Goal: Find specific page/section: Find specific page/section

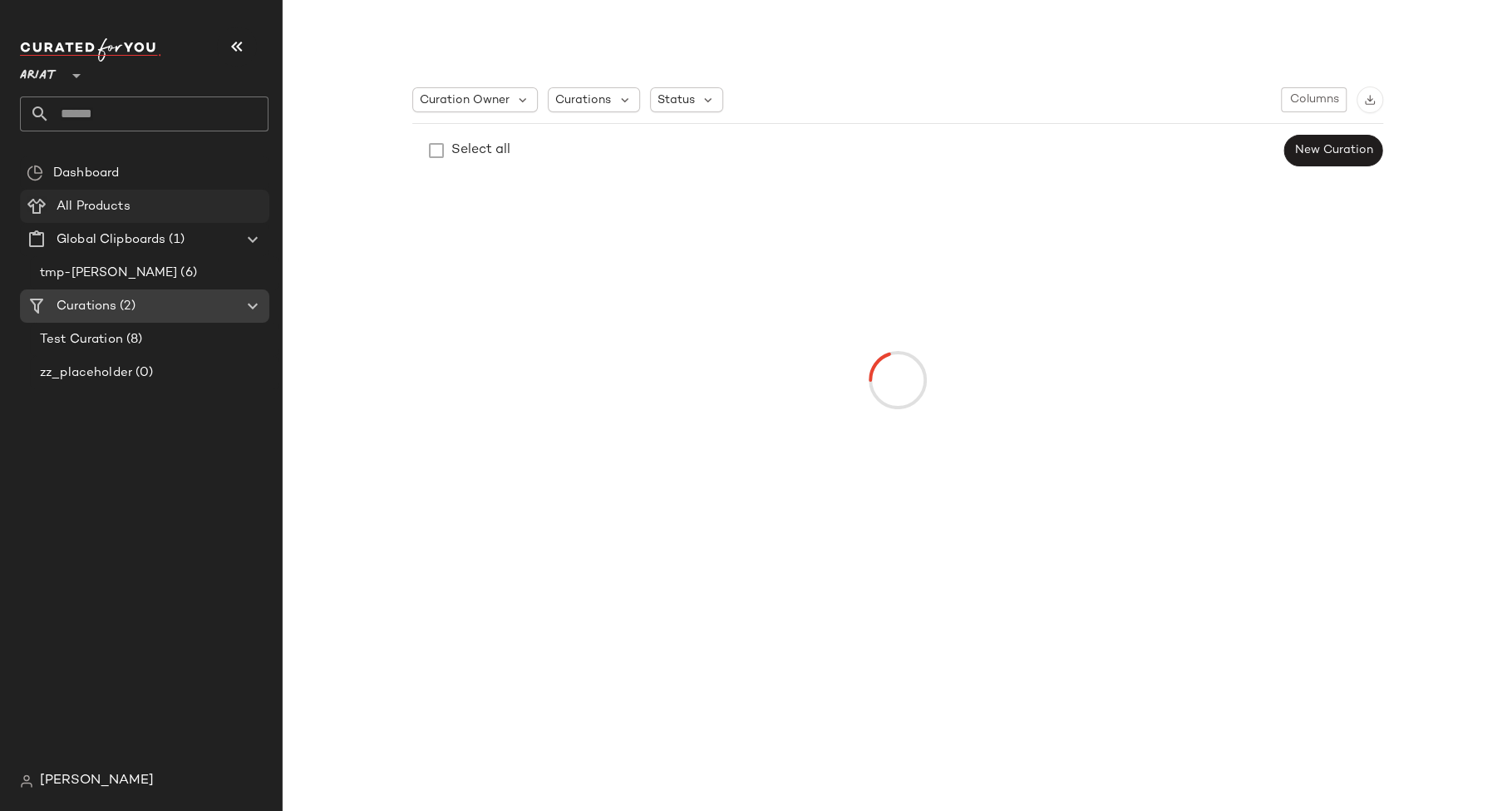
click at [175, 199] on div "All Products" at bounding box center [156, 206] width 211 height 19
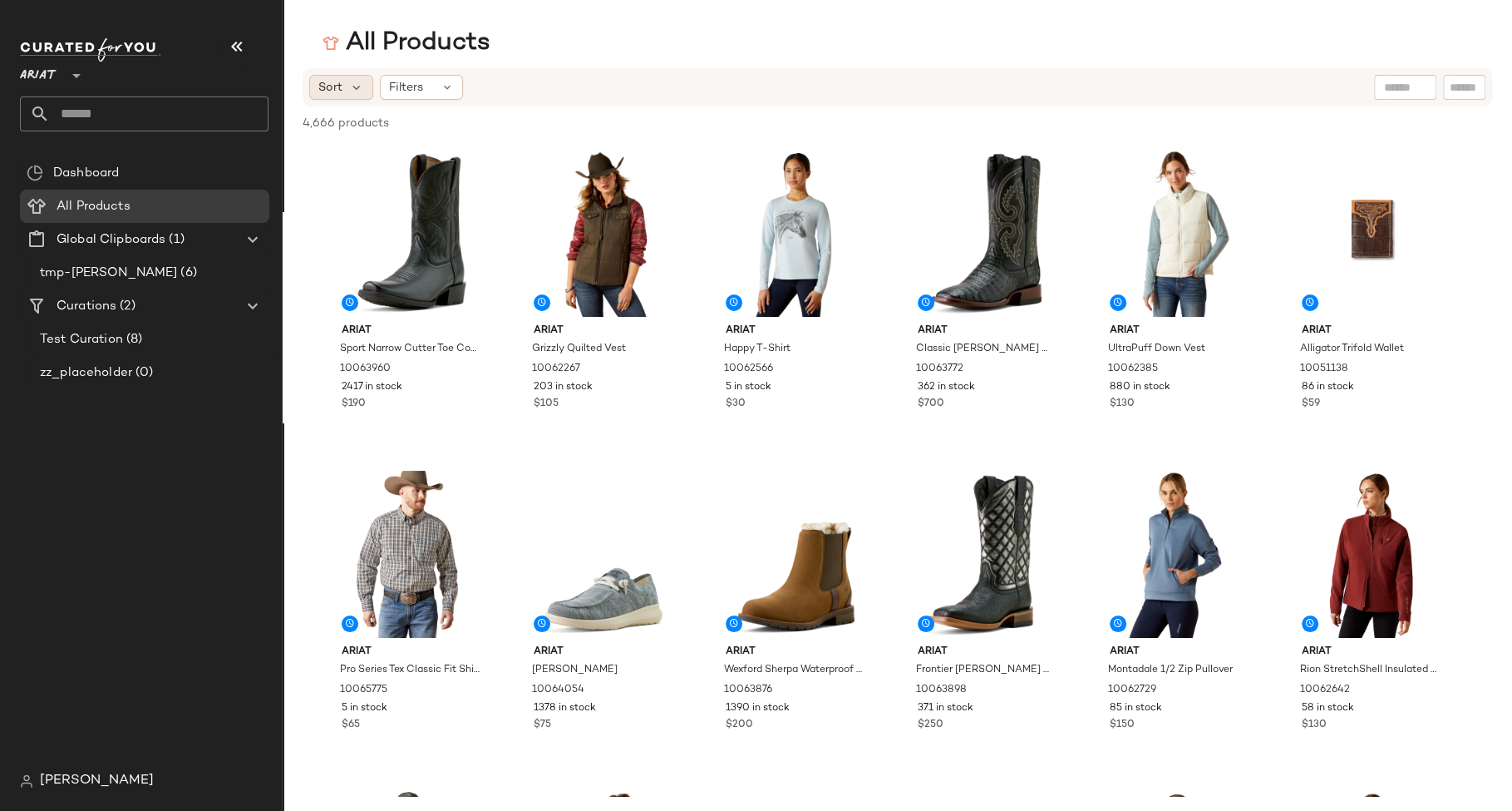
click at [346, 93] on div "Sort" at bounding box center [342, 87] width 64 height 25
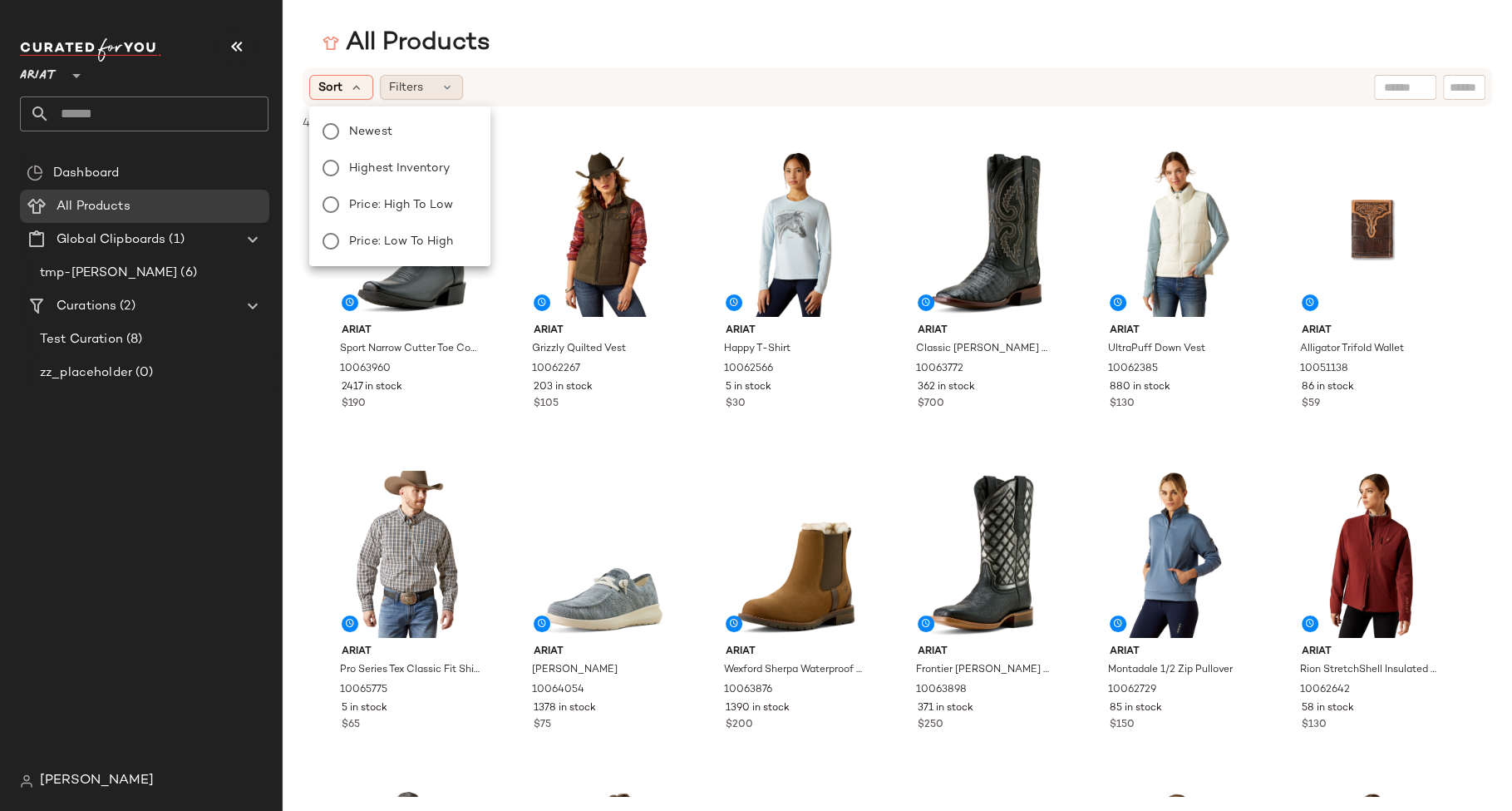
click at [393, 85] on span "Filters" at bounding box center [406, 87] width 34 height 17
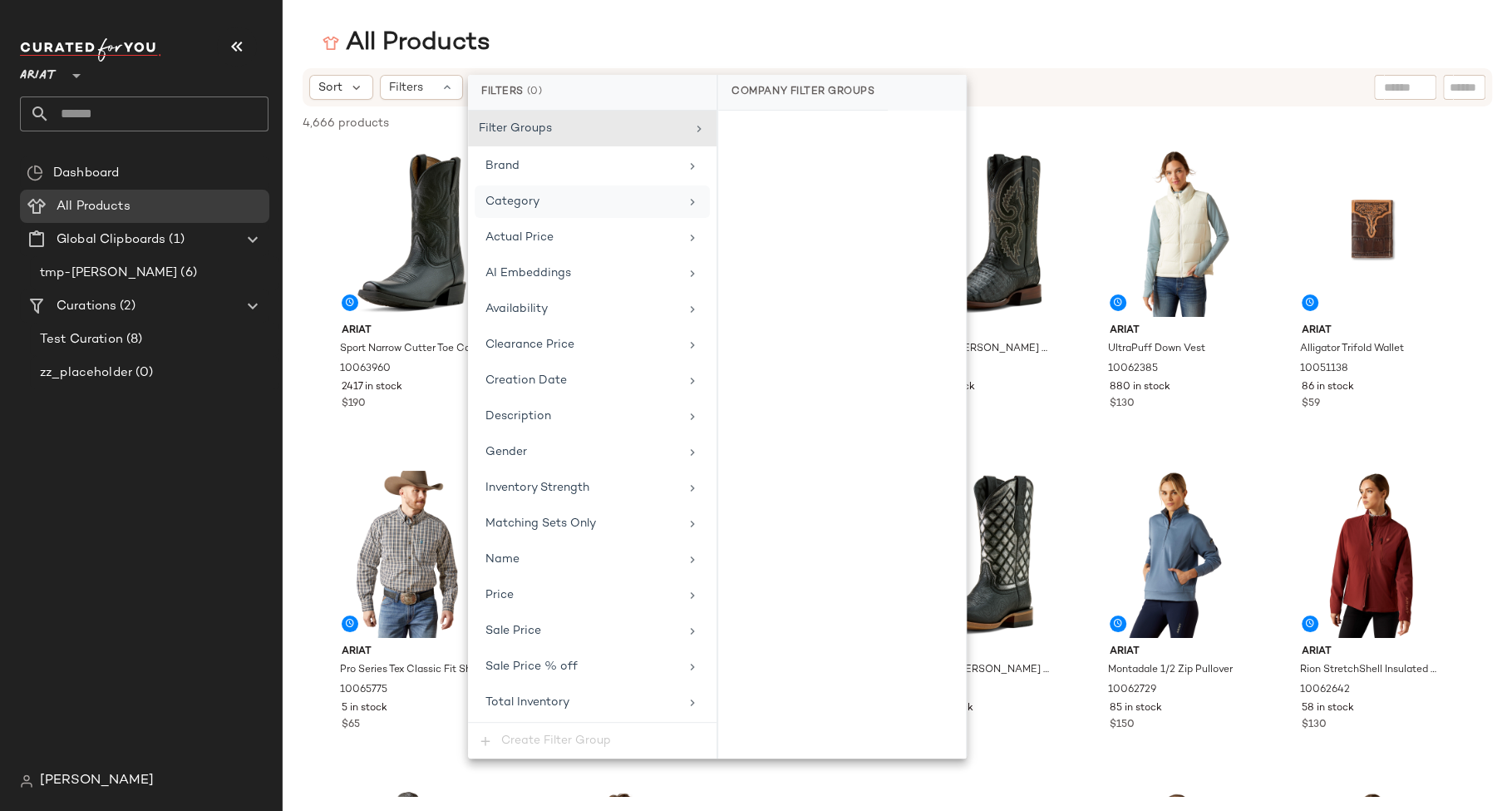
click at [560, 200] on div "Category" at bounding box center [582, 202] width 194 height 17
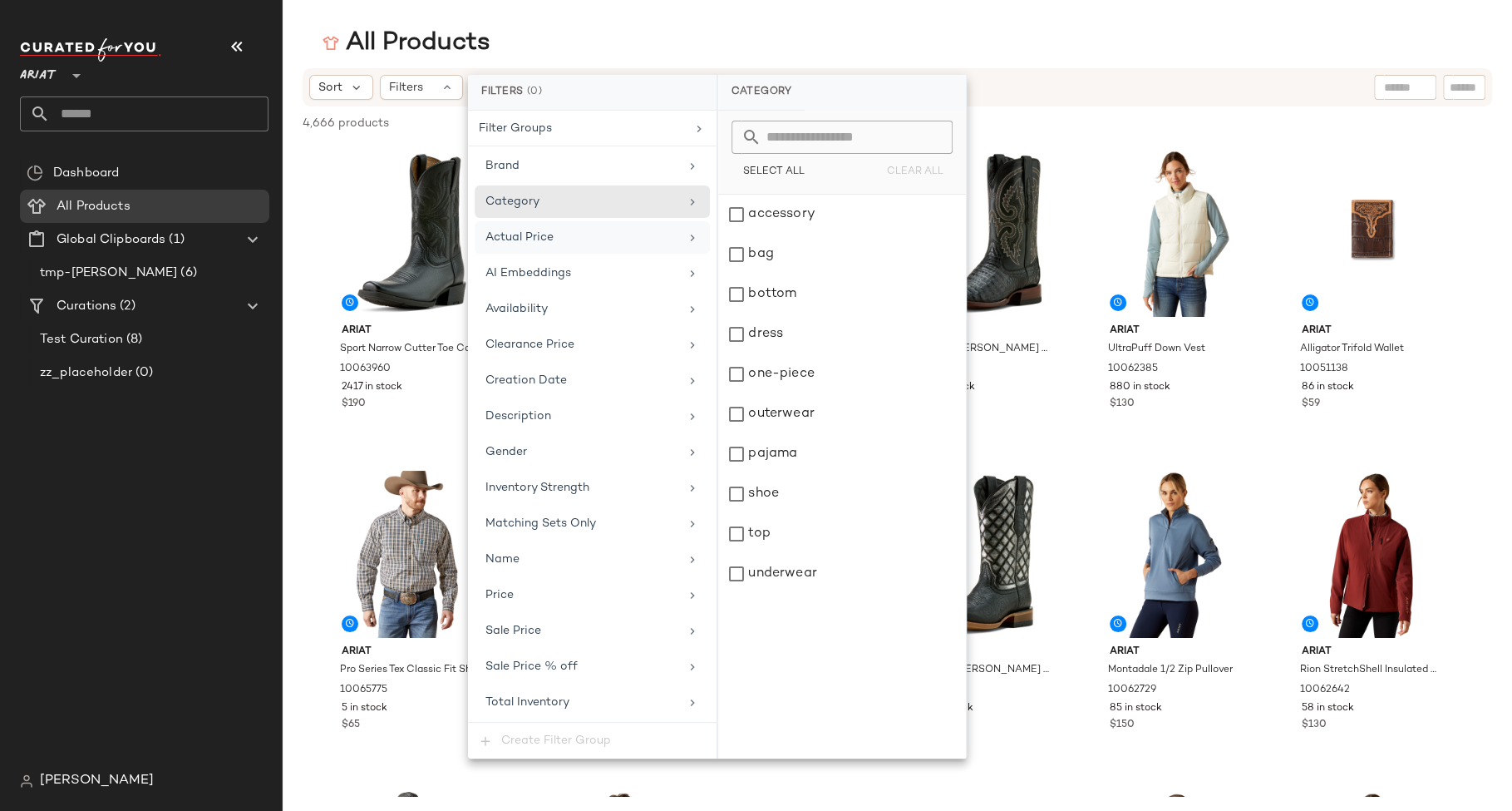
click at [555, 234] on div "Actual Price" at bounding box center [582, 238] width 194 height 17
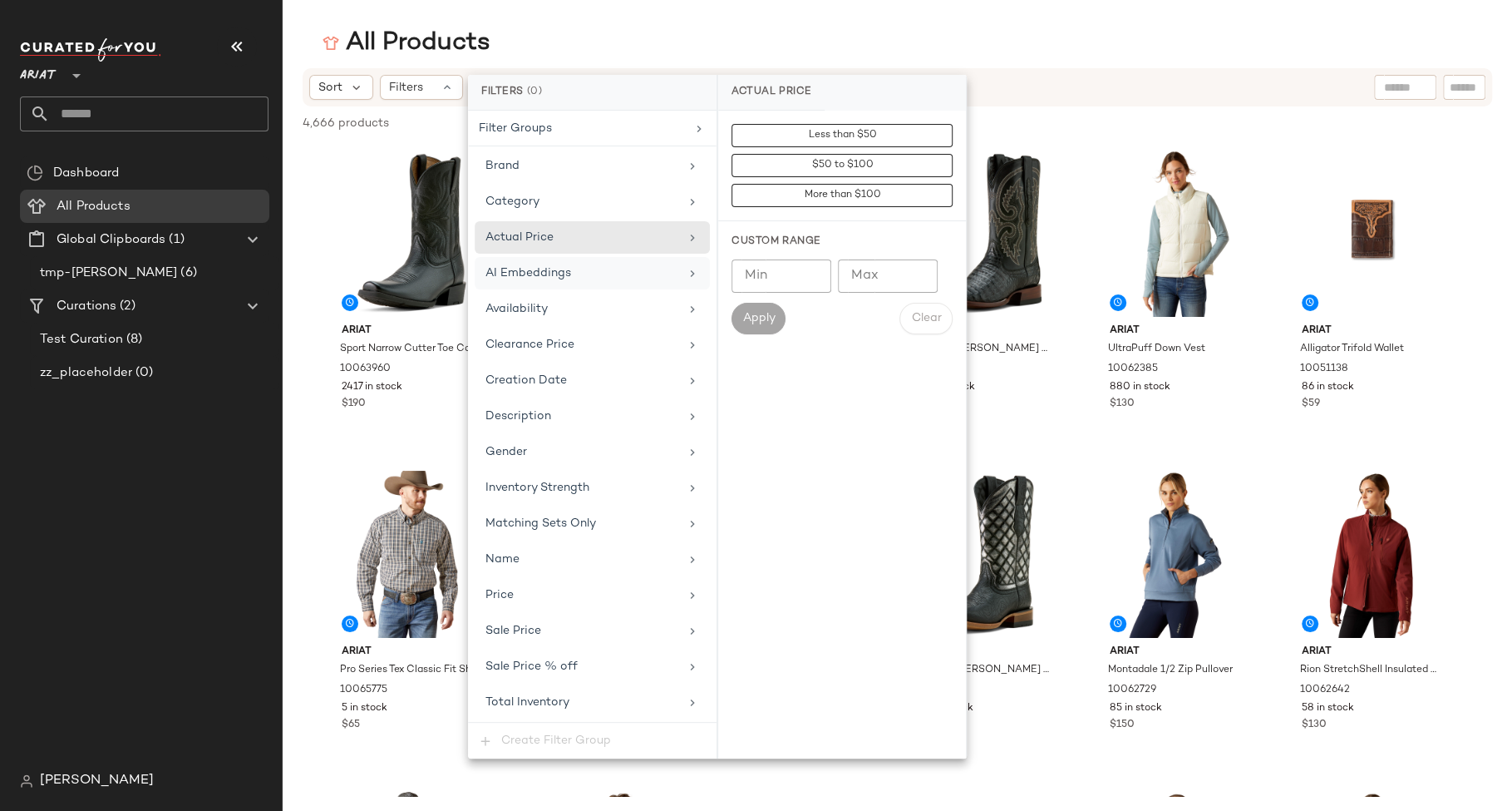
click at [552, 267] on span "AI Embeddings" at bounding box center [528, 273] width 86 height 12
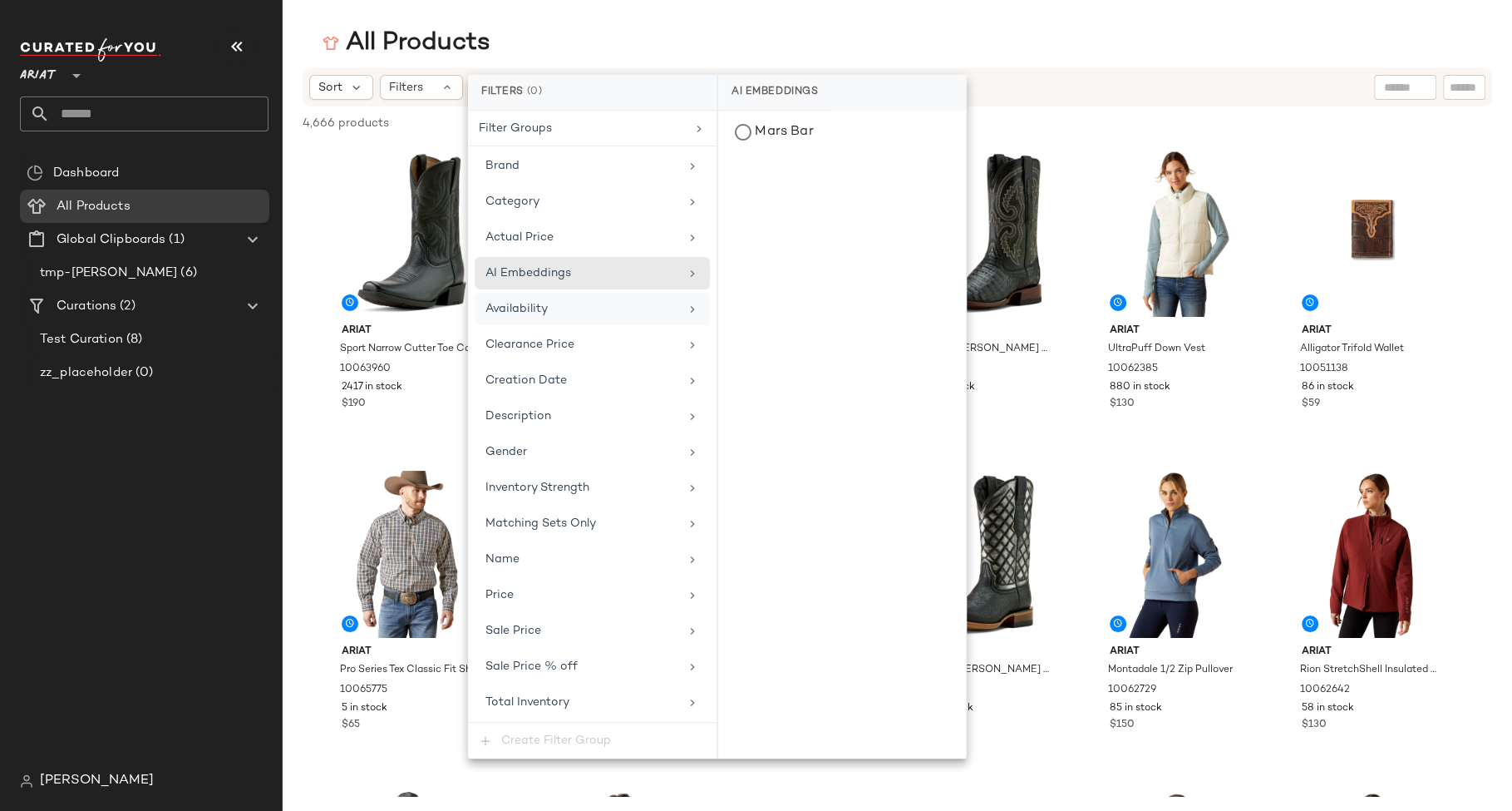
click at [547, 321] on div "Availability" at bounding box center [592, 309] width 236 height 32
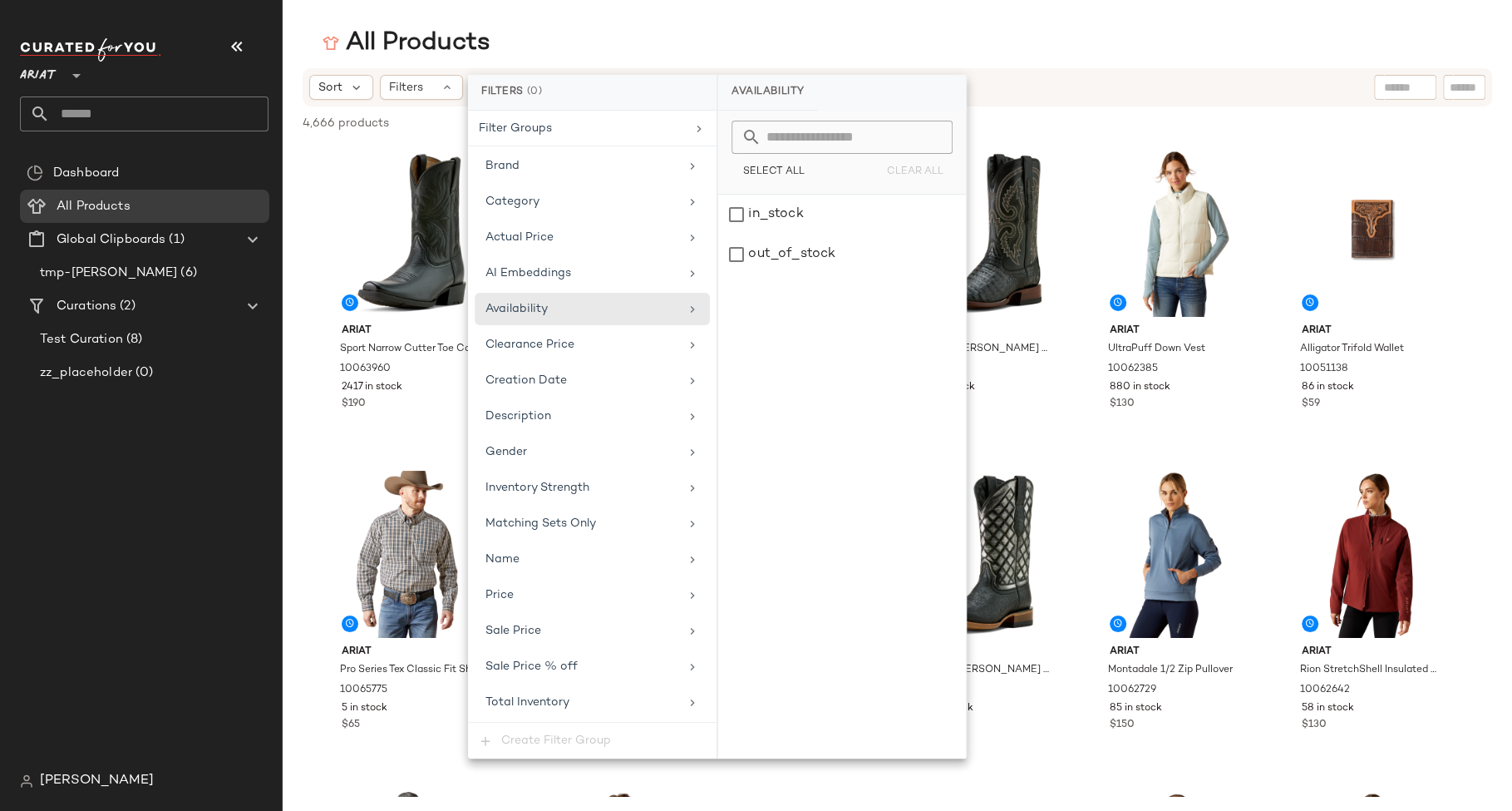
click at [544, 358] on div "Filter Groups Brand Category Actual Price AI Embeddings Availability Clearance …" at bounding box center [592, 416] width 249 height 611
click at [541, 387] on div "Creation Date" at bounding box center [592, 380] width 236 height 32
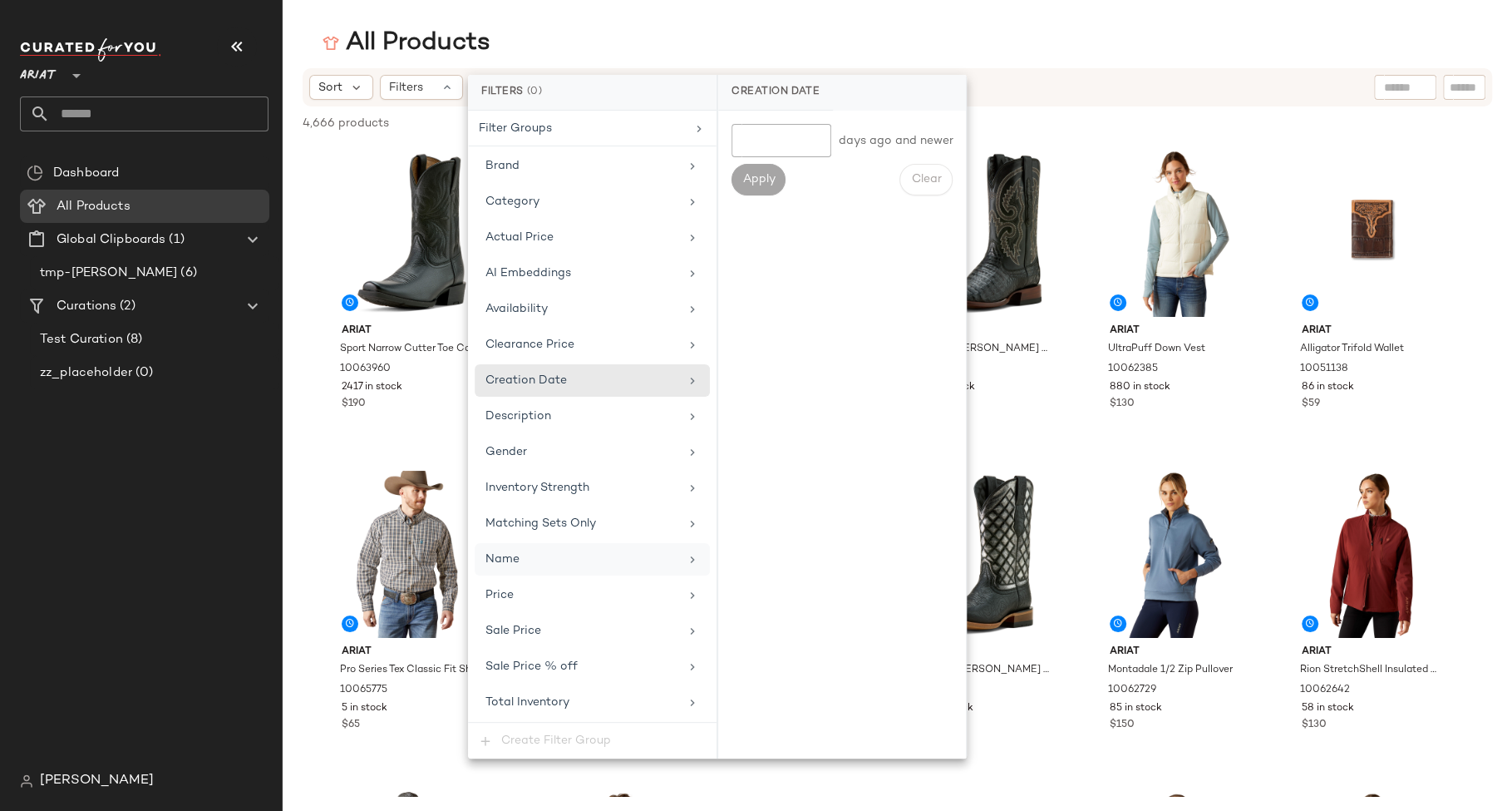
click at [538, 551] on div "Name" at bounding box center [582, 559] width 194 height 17
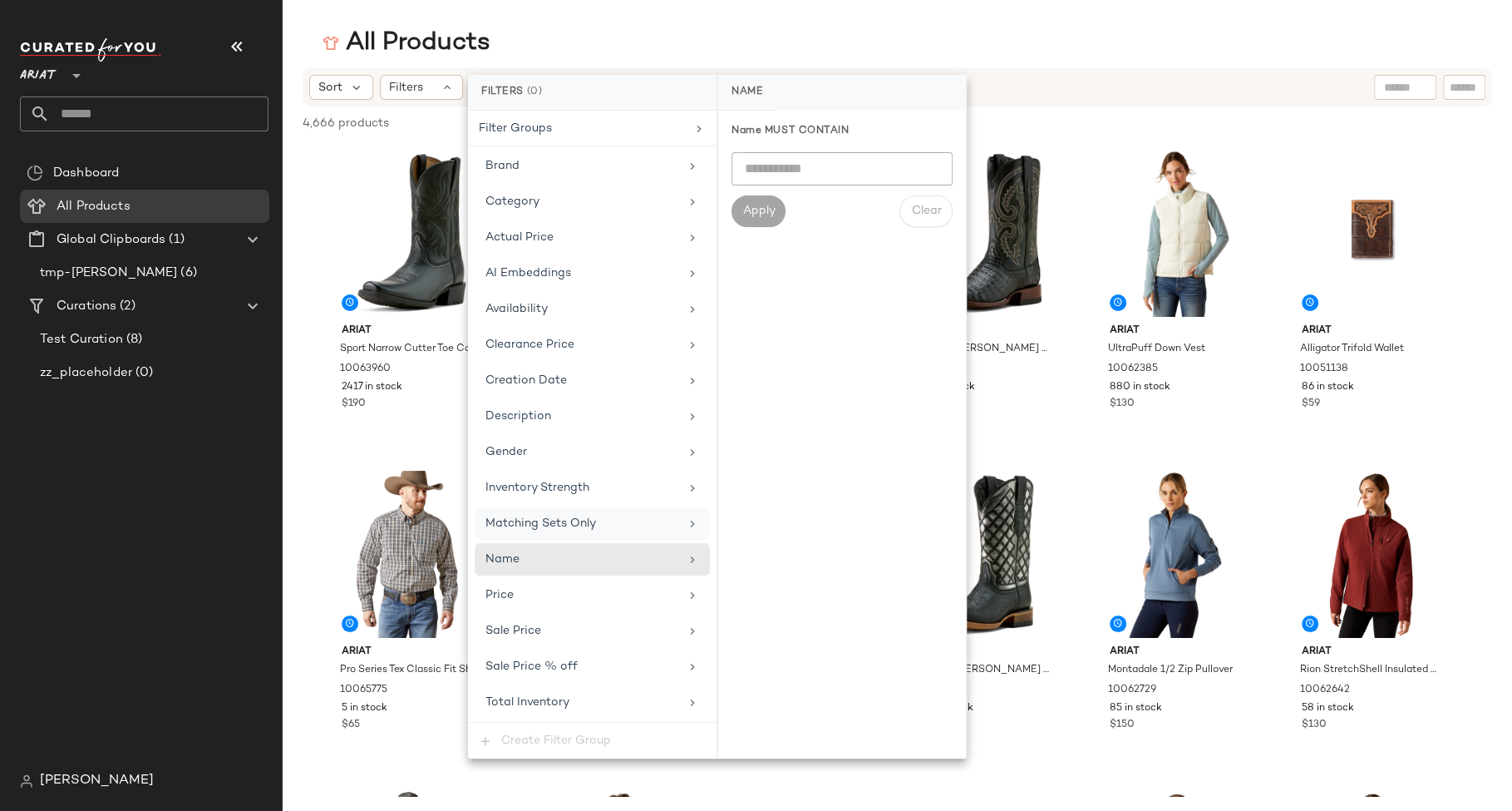
click at [554, 520] on span "Matching Sets Only" at bounding box center [540, 523] width 111 height 12
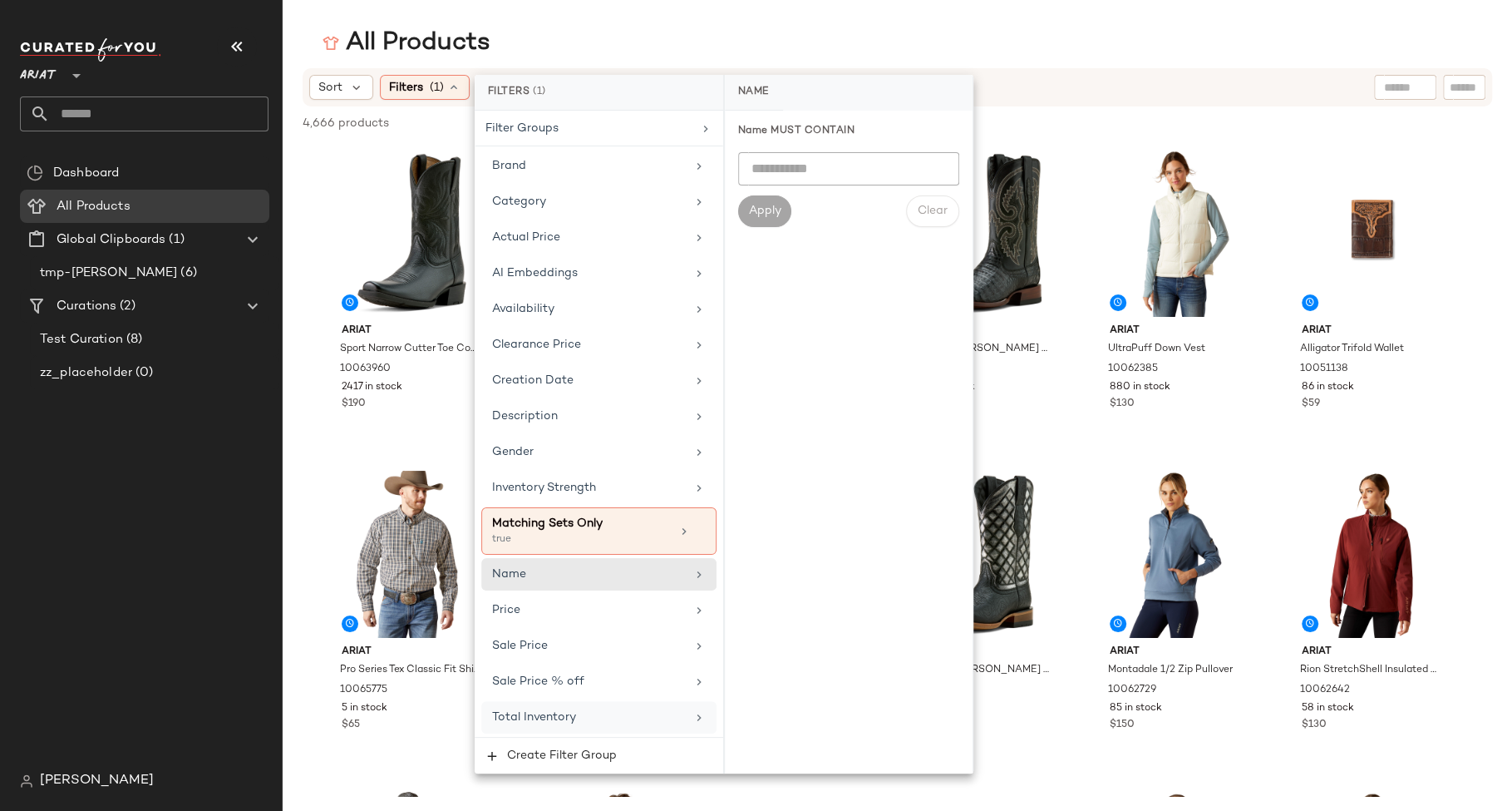
click at [606, 701] on div "Total Inventory" at bounding box center [599, 717] width 236 height 32
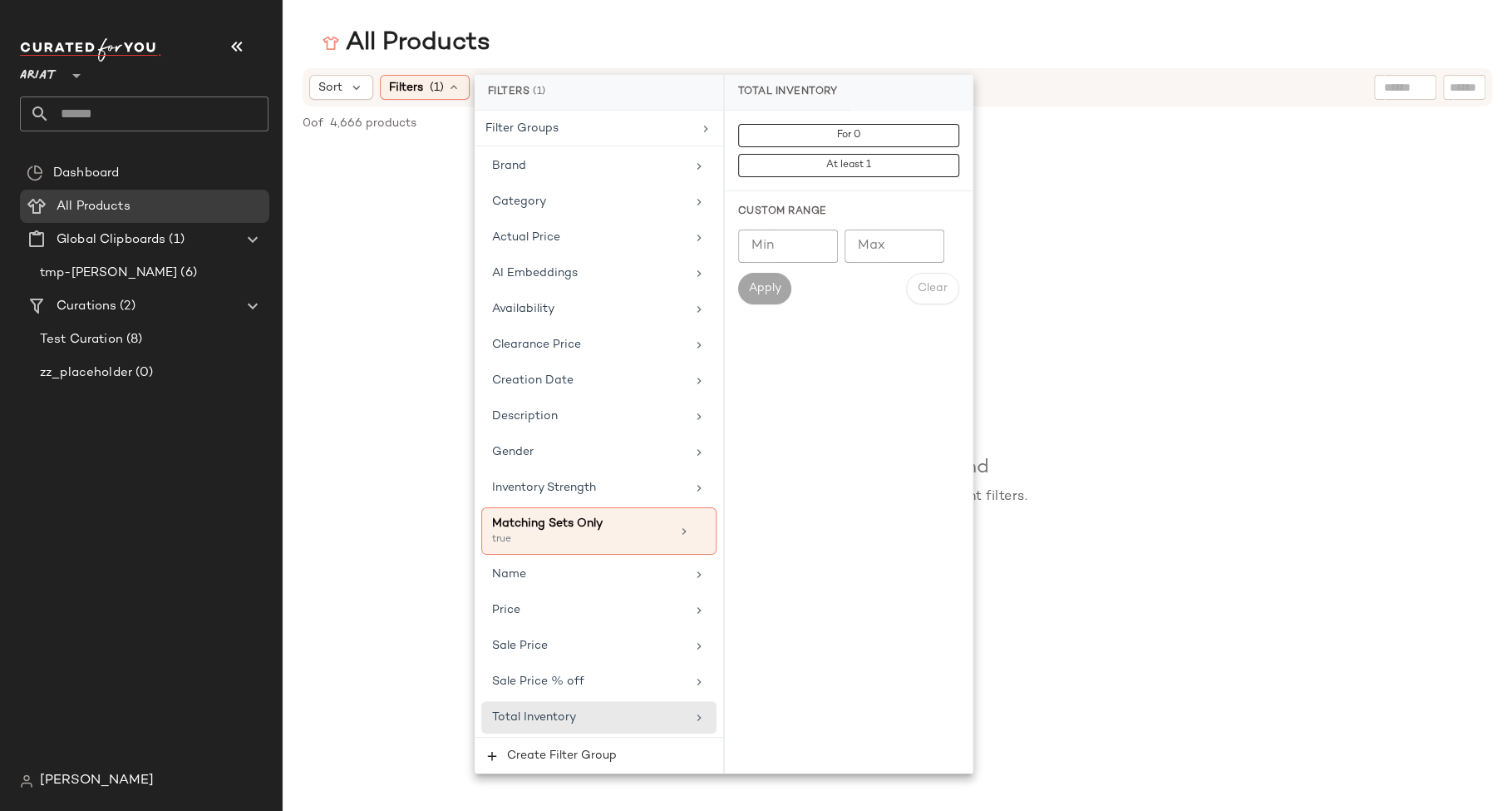
click at [79, 75] on icon at bounding box center [76, 75] width 20 height 20
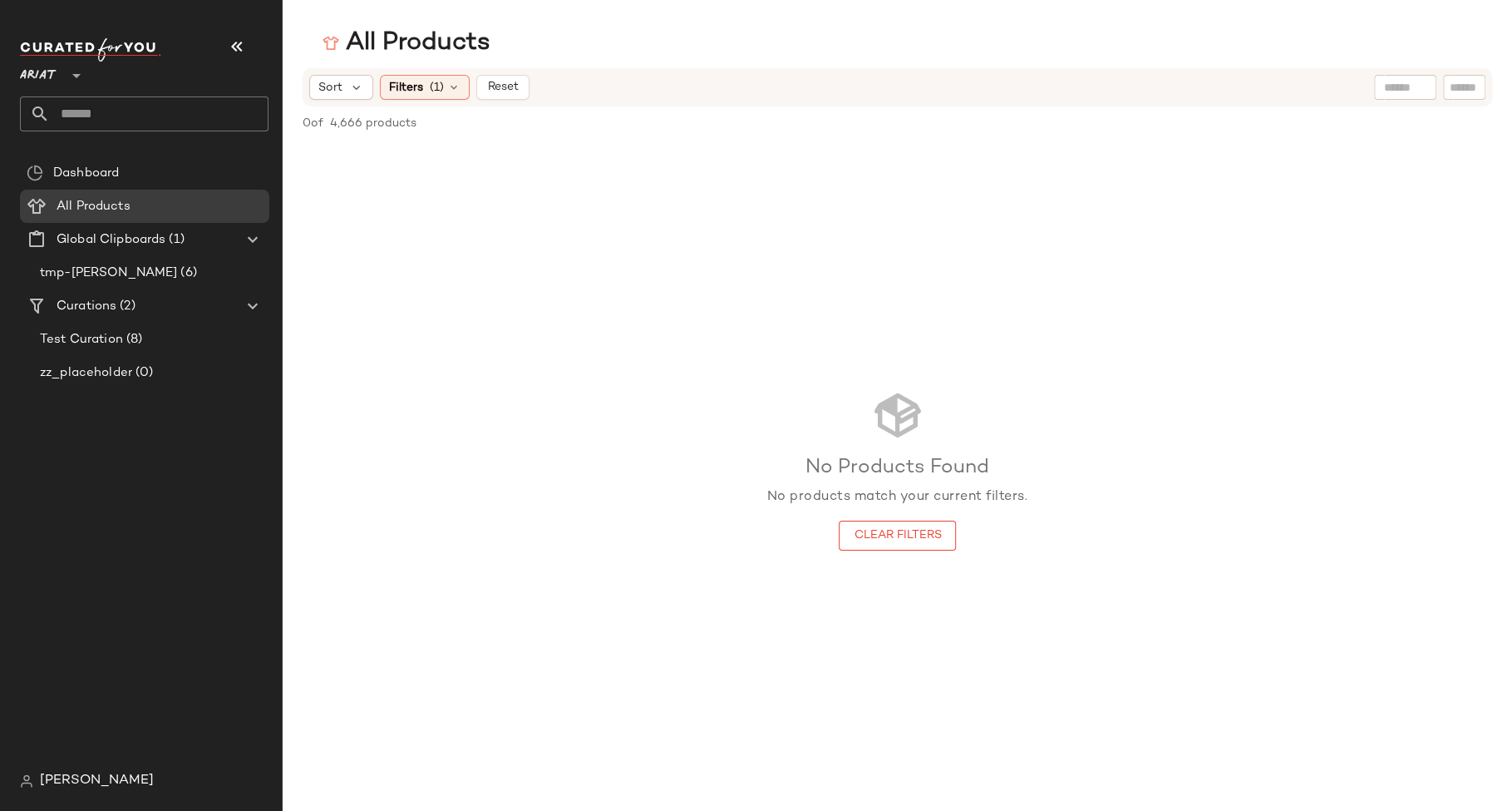
click at [64, 82] on div at bounding box center [75, 65] width 24 height 42
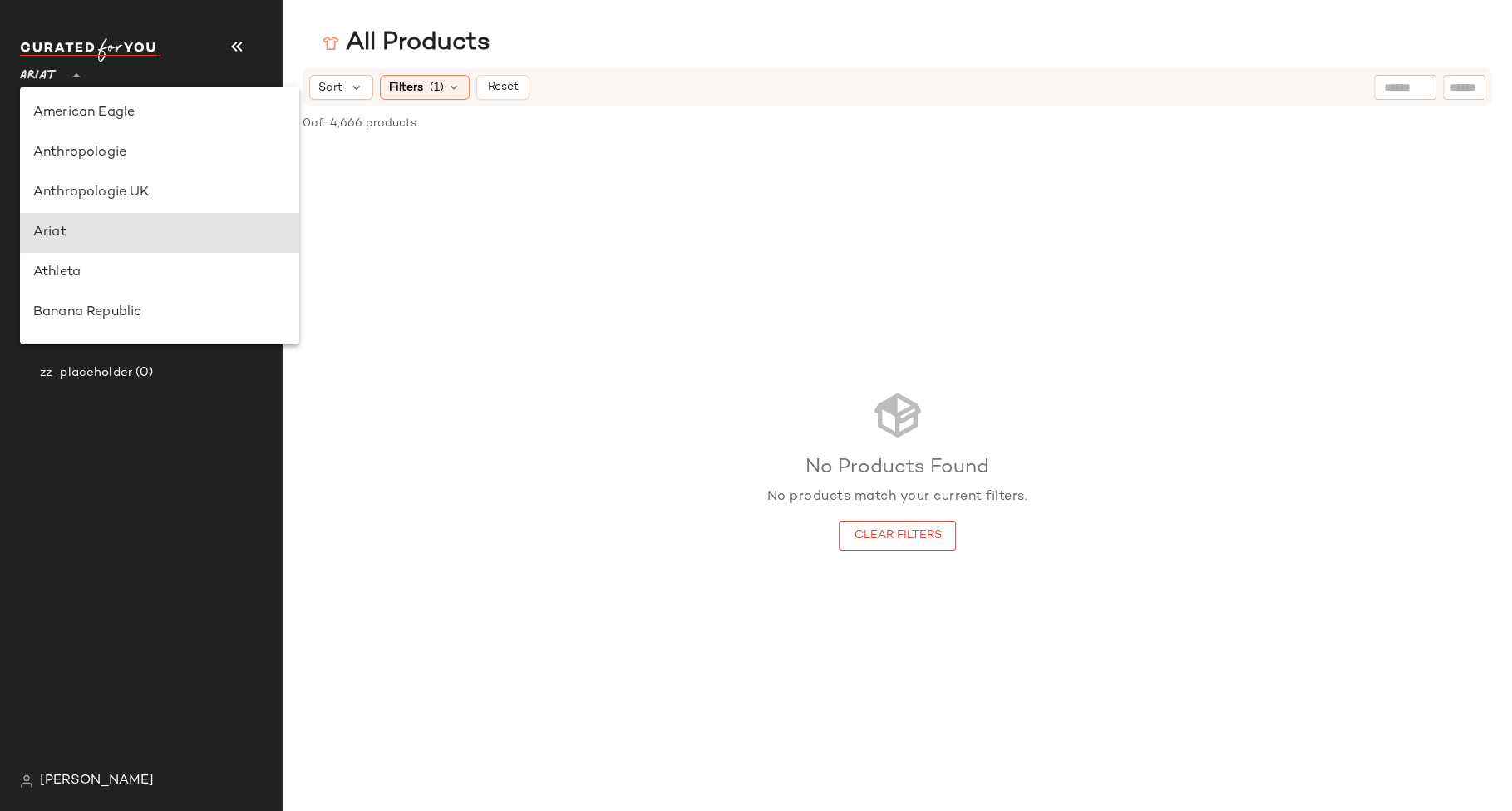
scroll to position [120, 0]
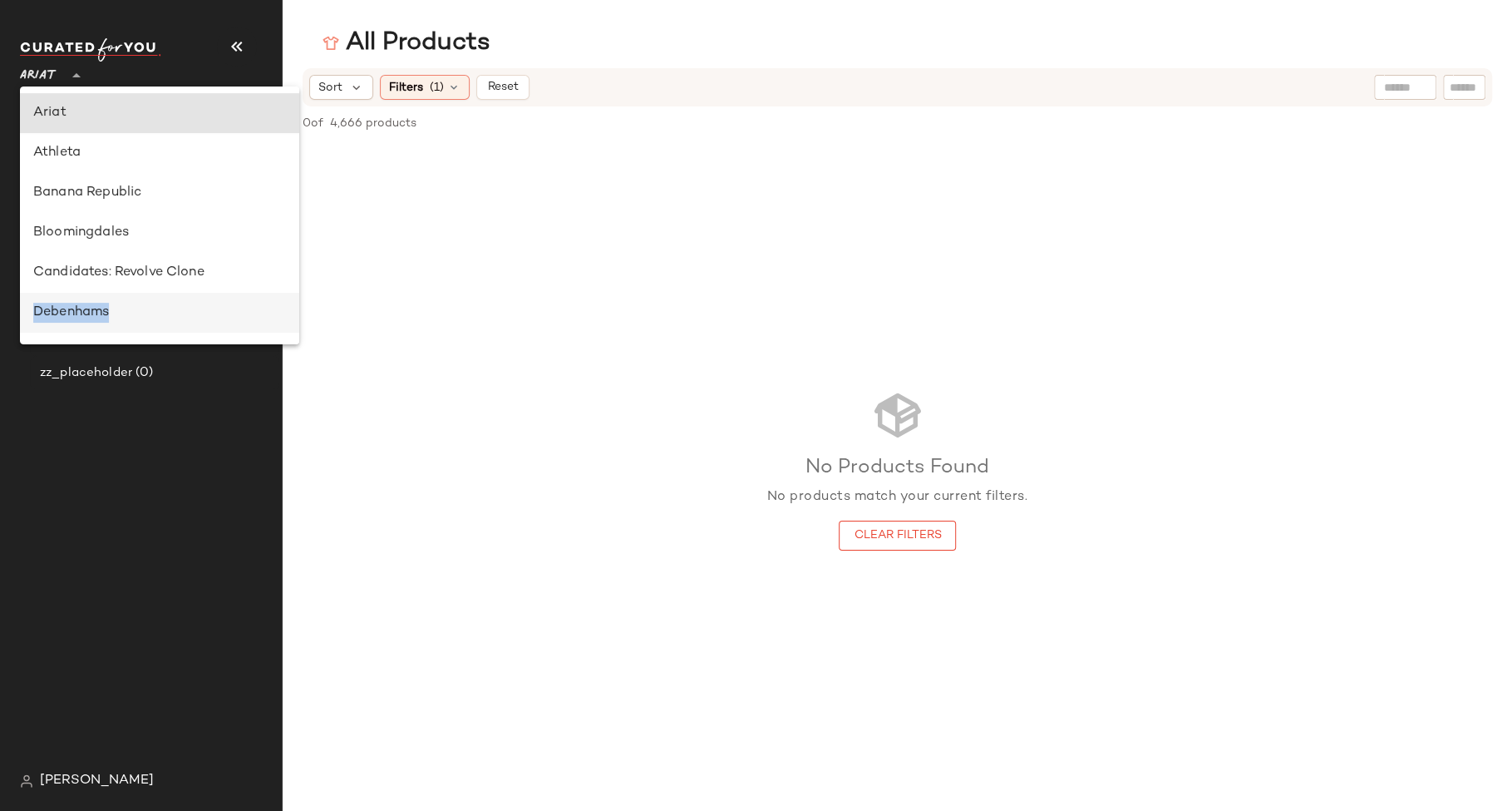
click at [42, 312] on div "Debenhams" at bounding box center [159, 312] width 253 height 20
type input "**"
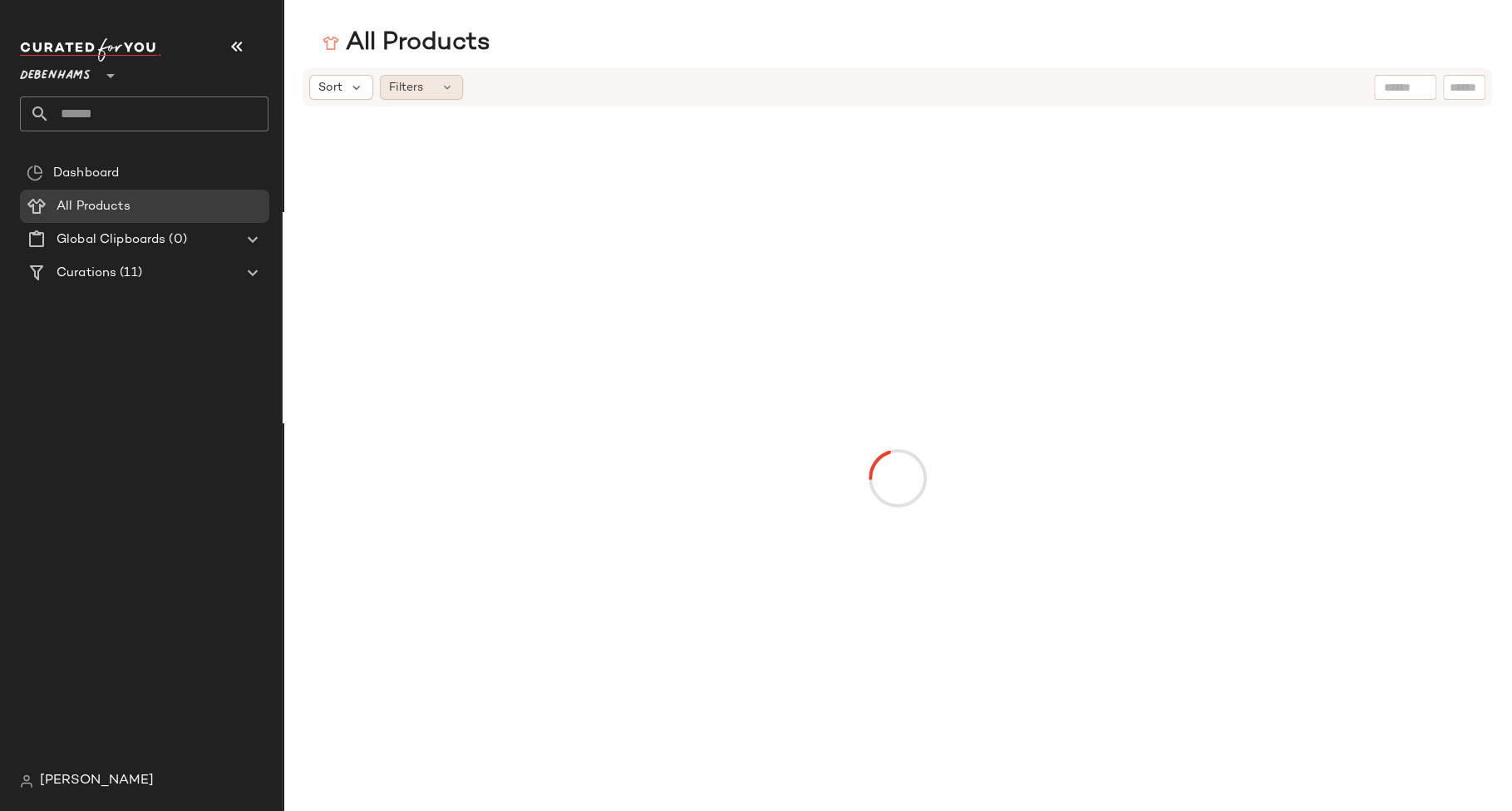
click at [402, 92] on span "Filters" at bounding box center [406, 87] width 34 height 17
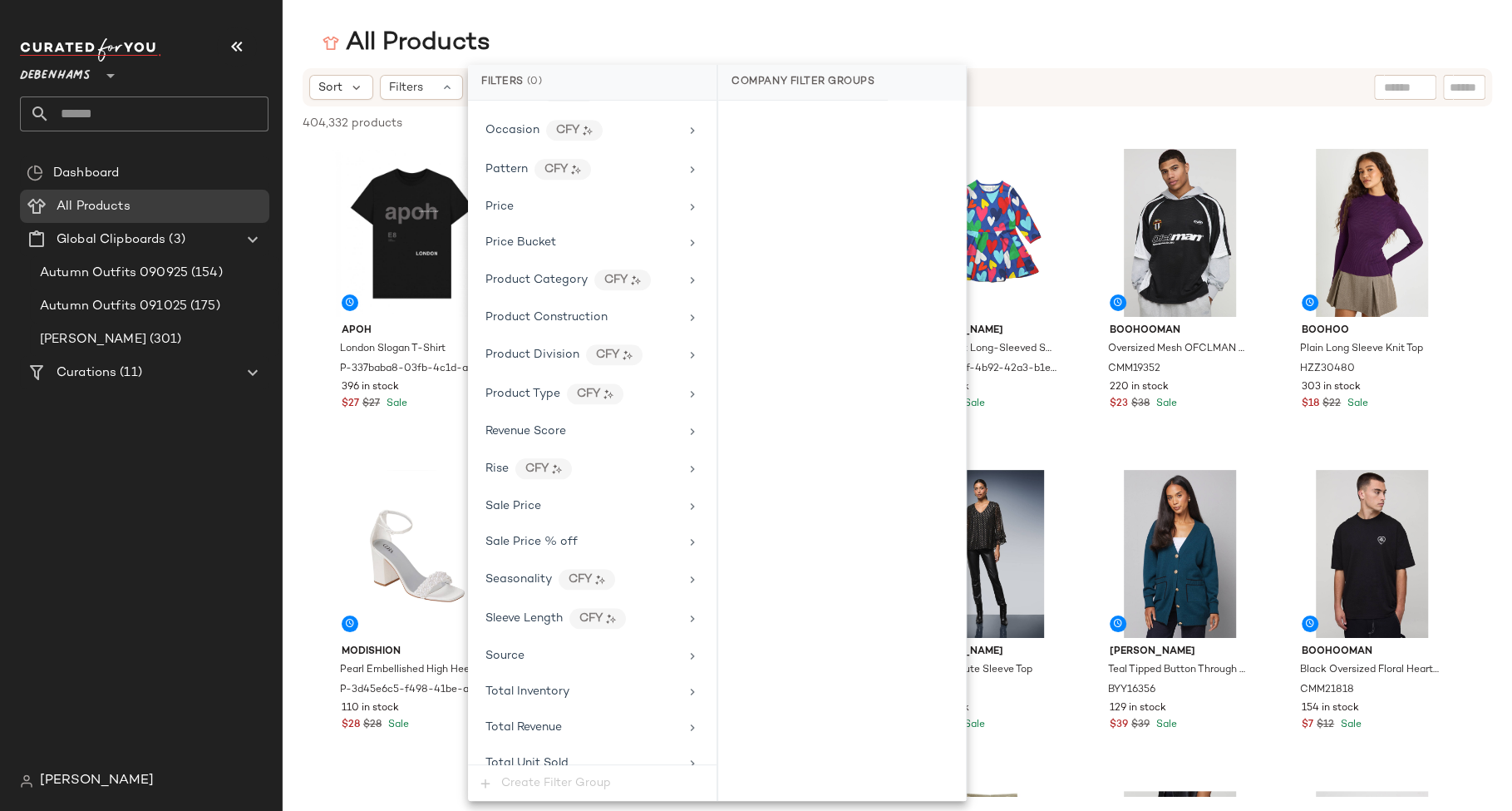
scroll to position [1093, 0]
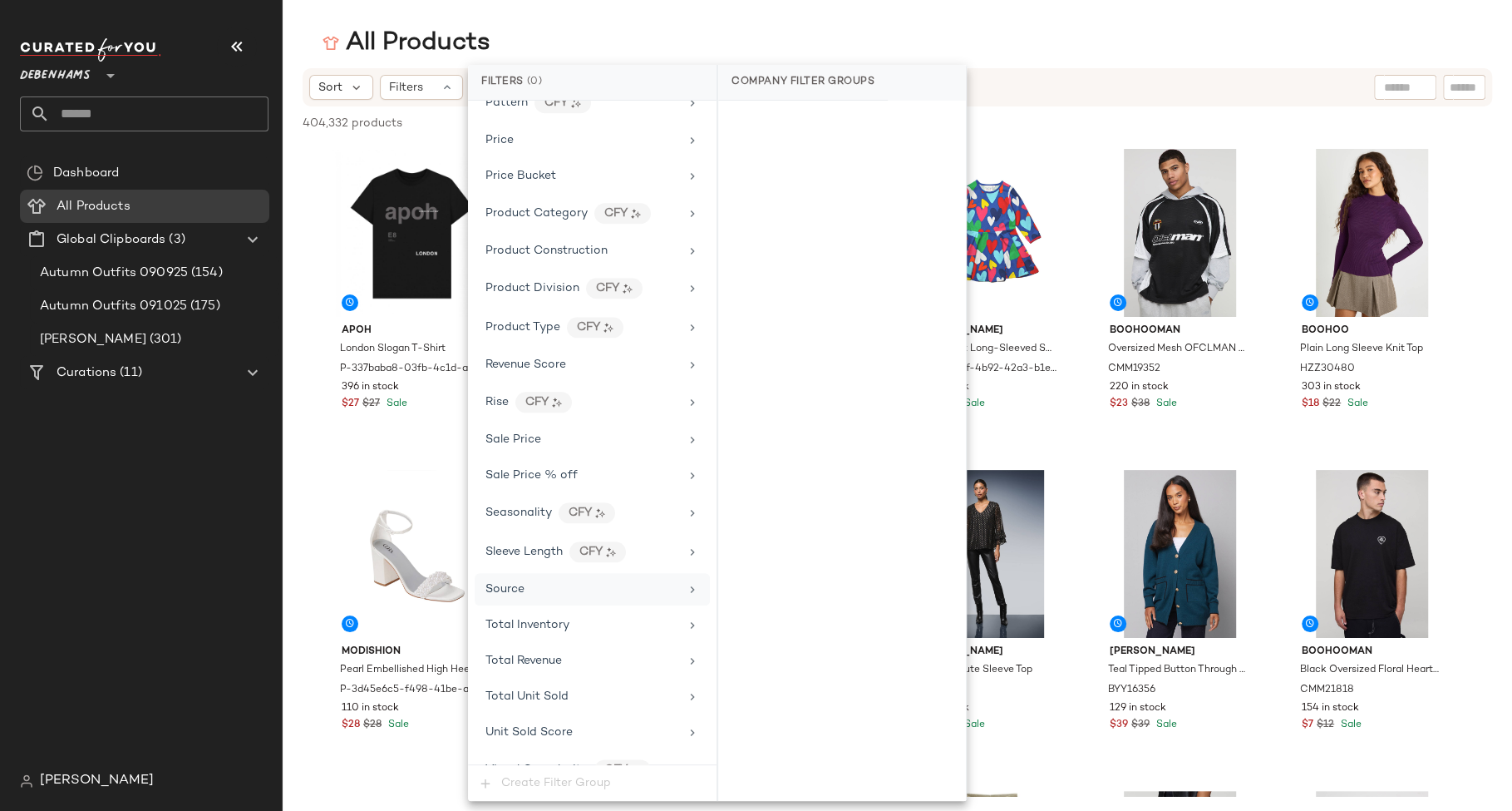
click at [632, 580] on div "Source" at bounding box center [582, 589] width 194 height 17
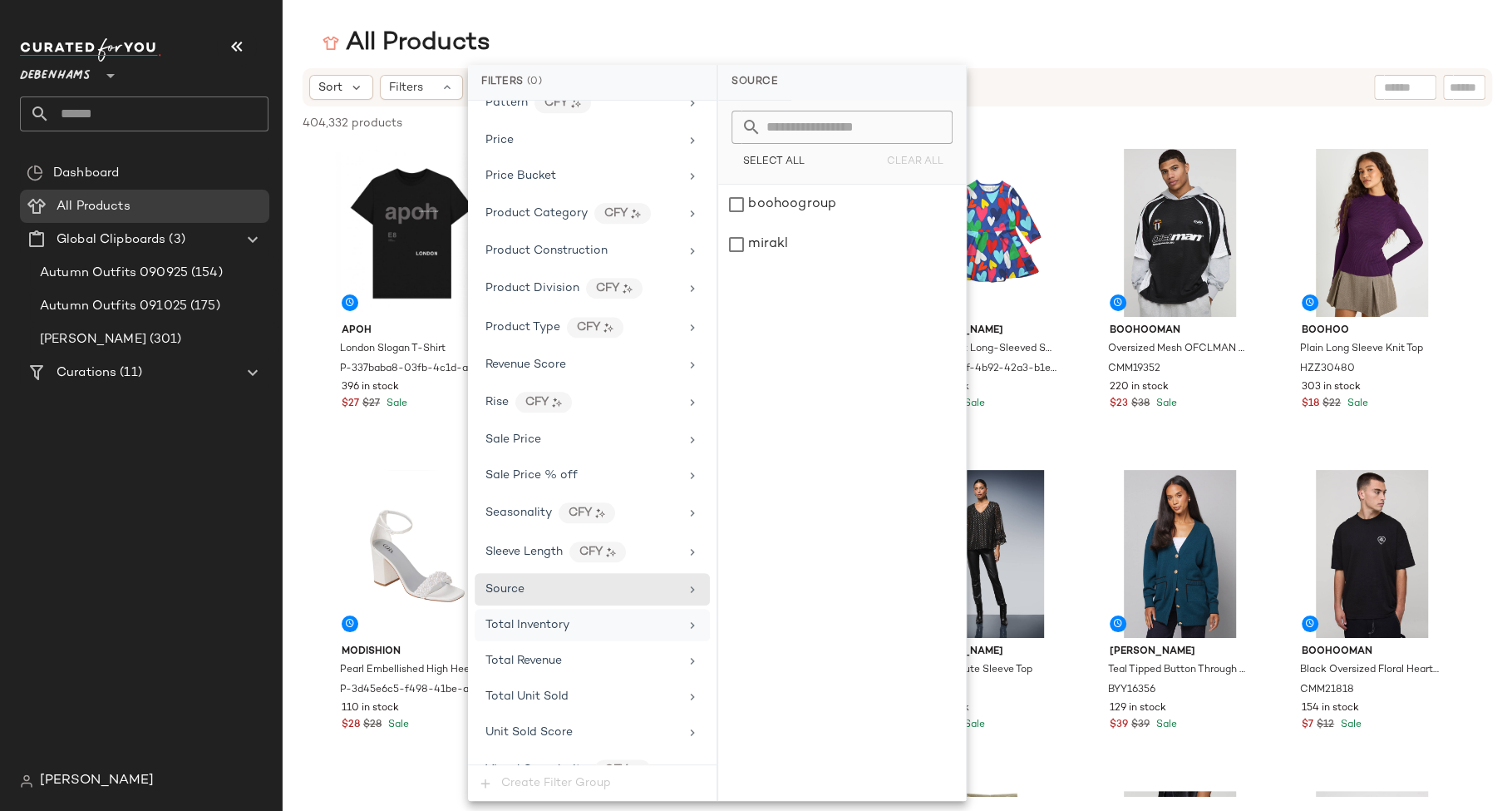
click at [627, 608] on div "Total Inventory" at bounding box center [592, 625] width 236 height 32
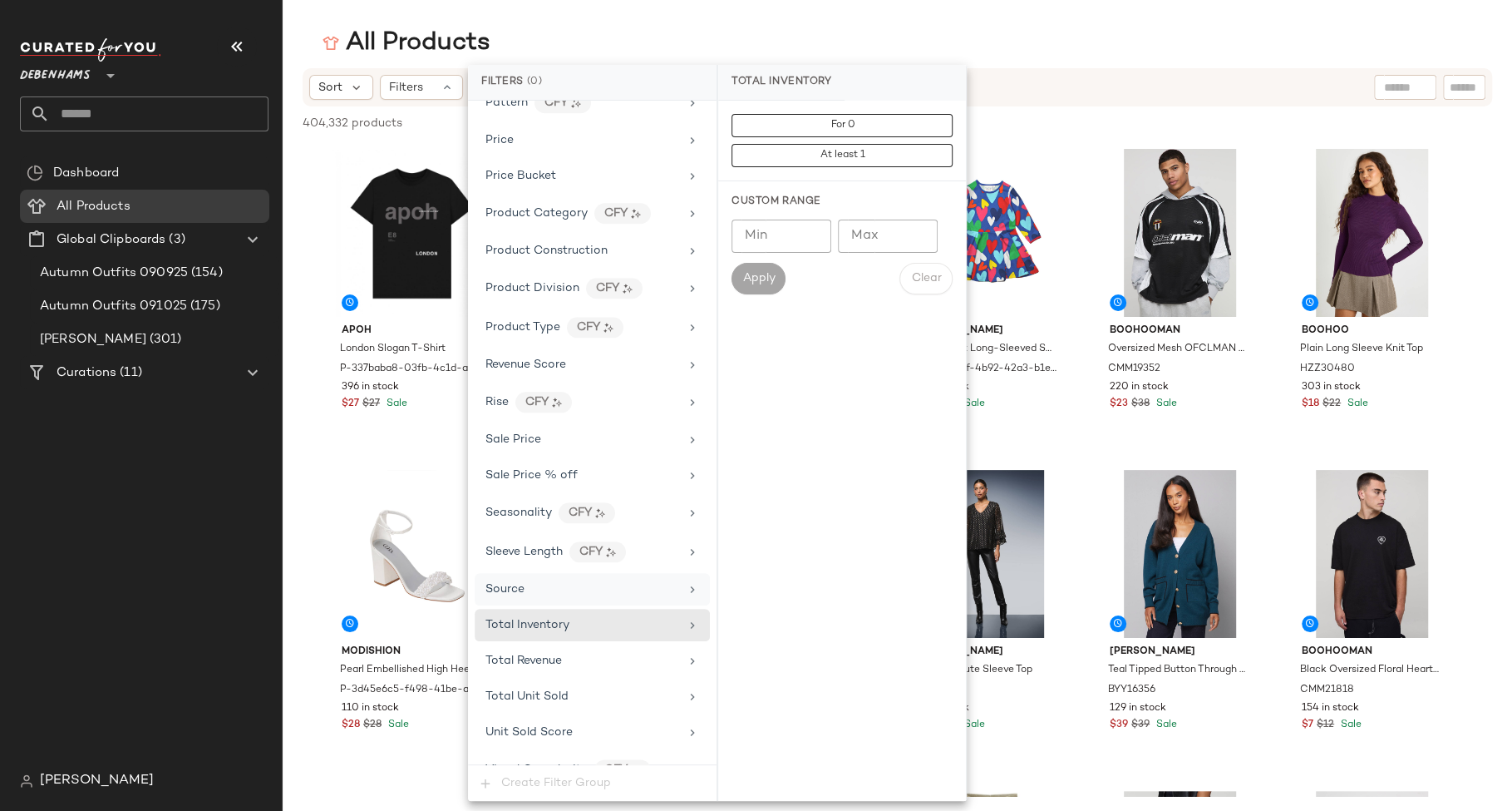
click at [631, 580] on div "Source" at bounding box center [582, 589] width 194 height 17
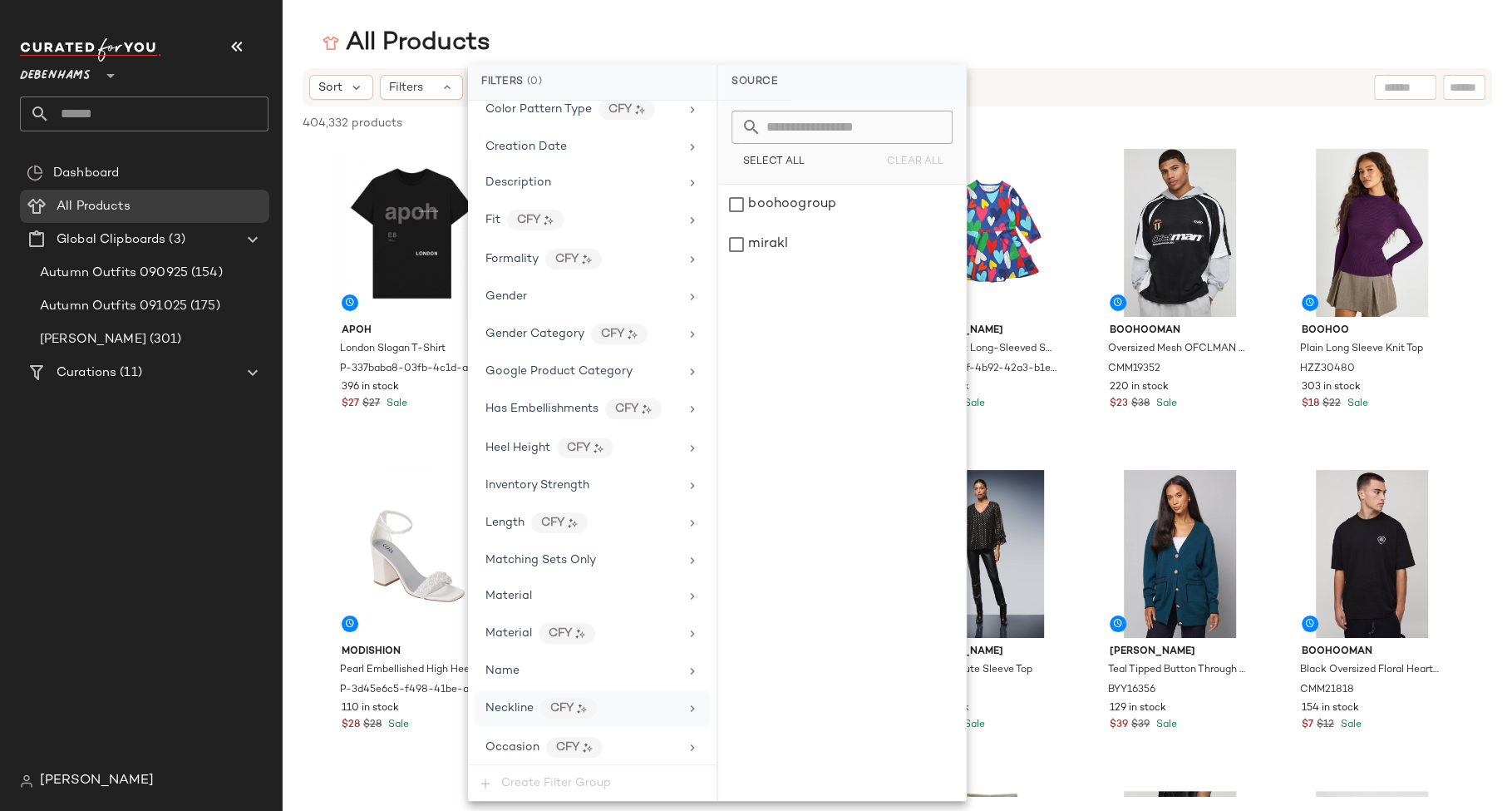
scroll to position [367, 0]
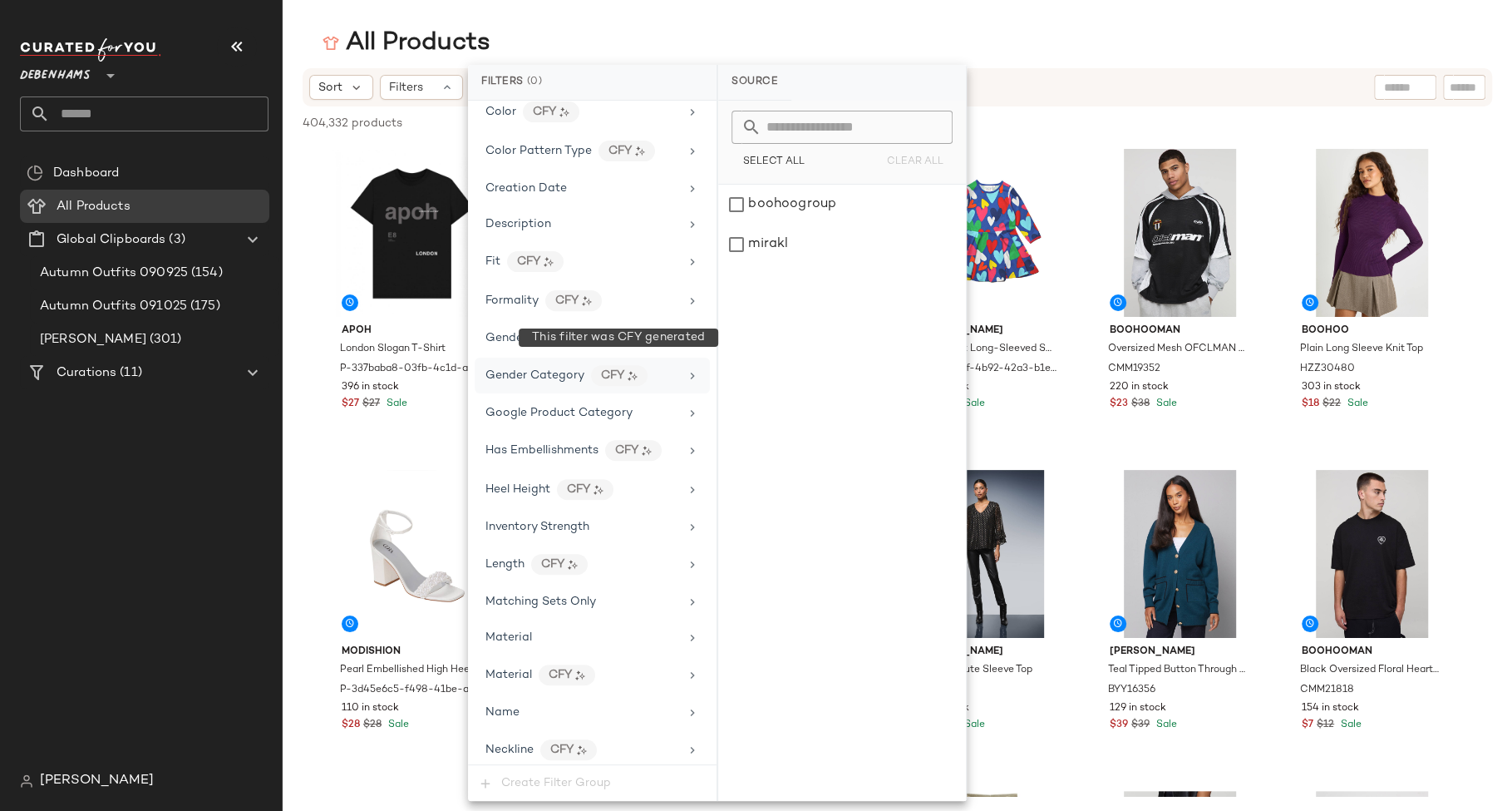
click at [635, 371] on div "CFY" at bounding box center [620, 376] width 57 height 21
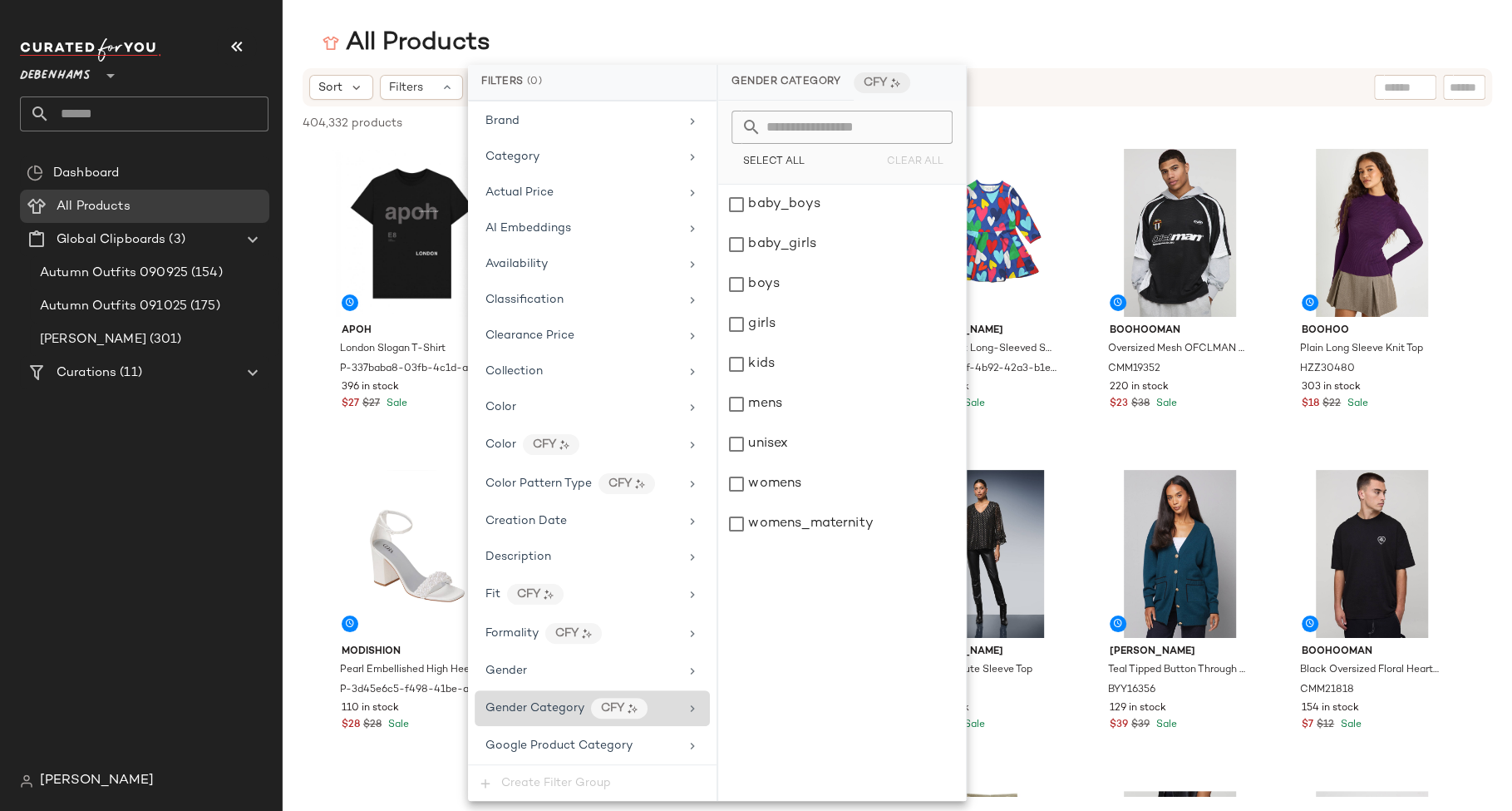
scroll to position [0, 0]
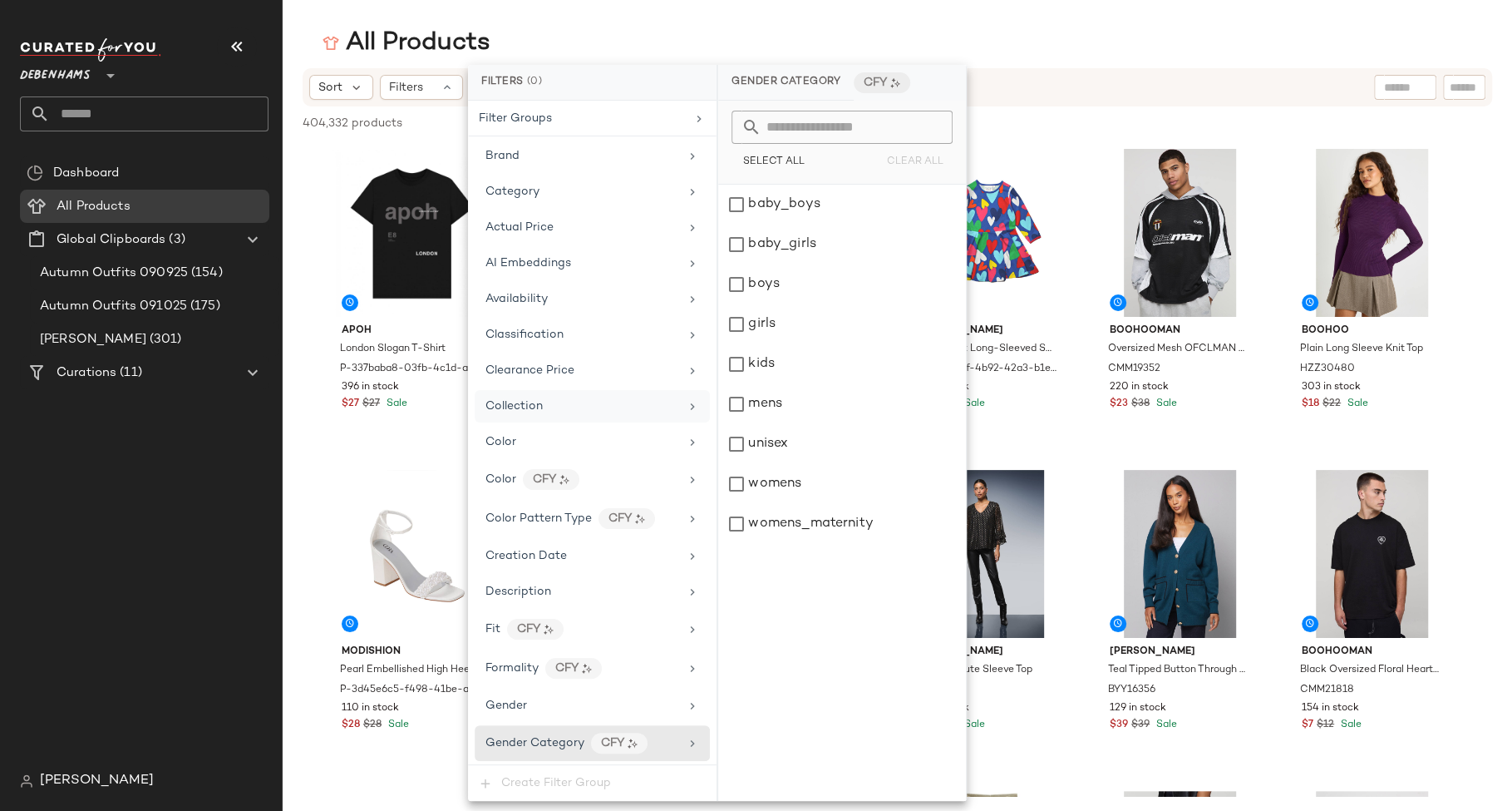
click at [627, 397] on div "Collection" at bounding box center [582, 406] width 194 height 17
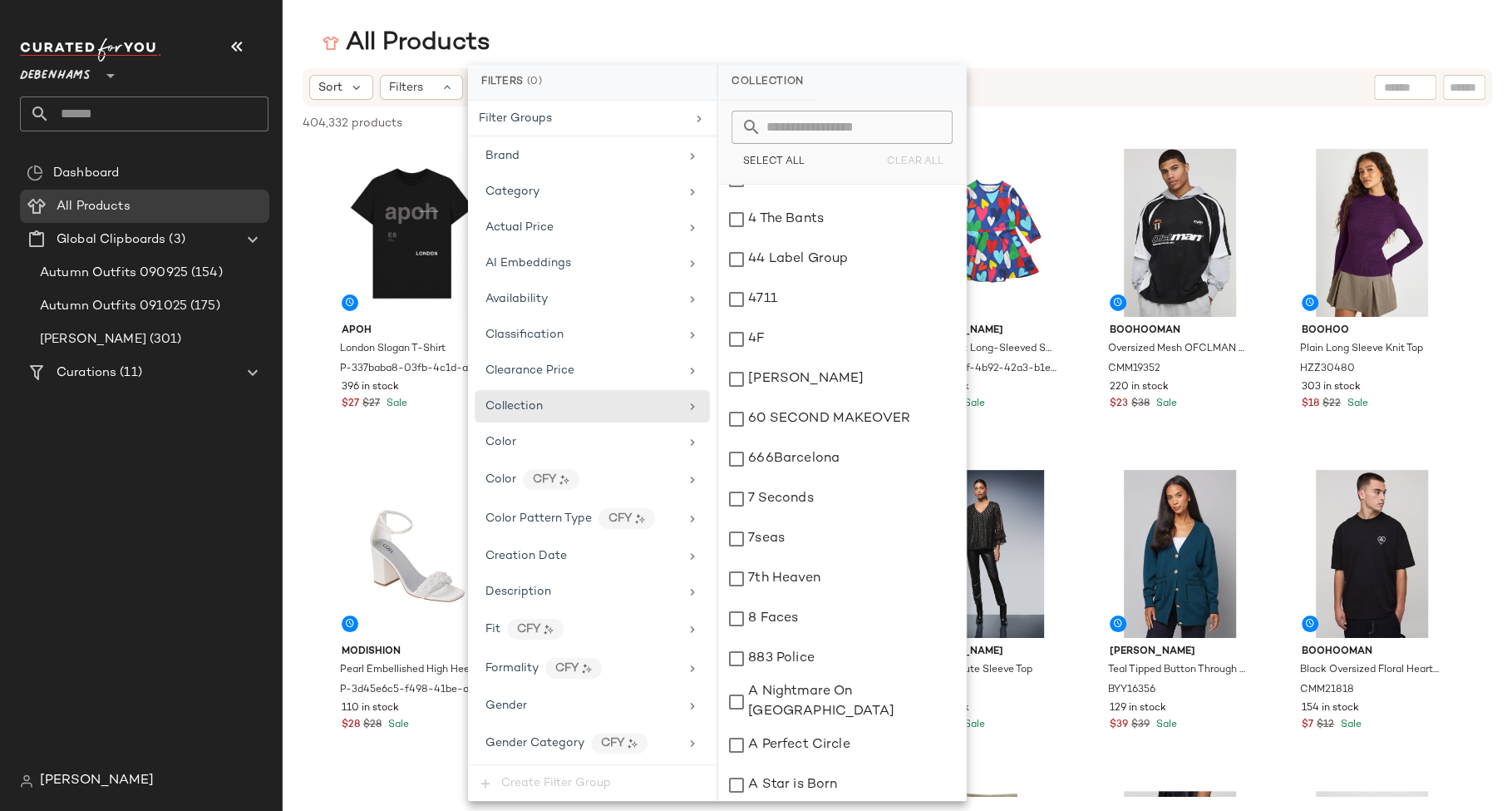
scroll to position [485, 0]
